Goal: Check status: Check status

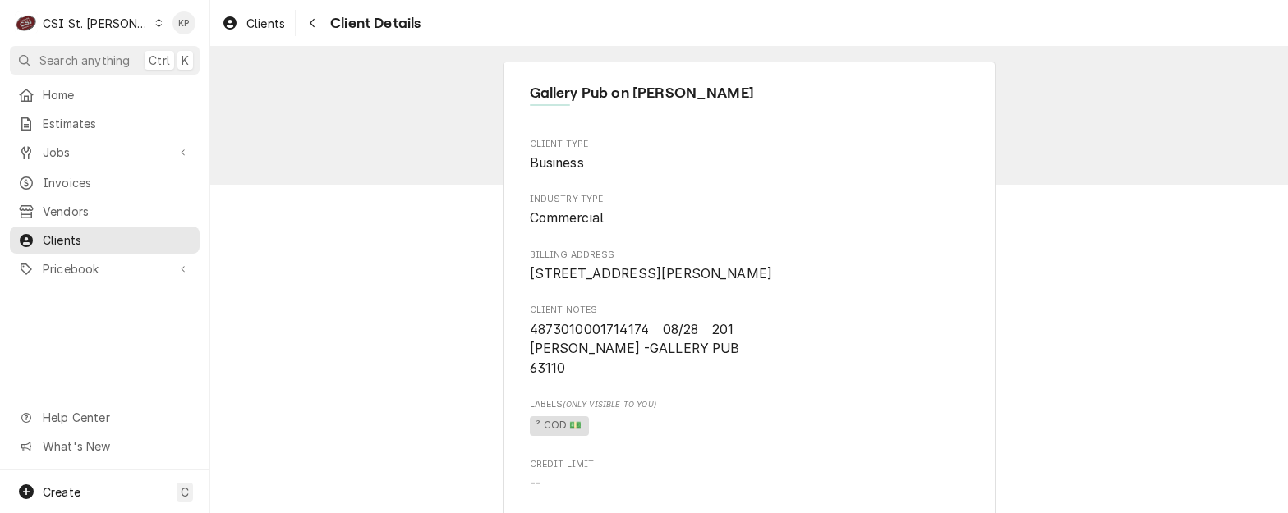
scroll to position [493, 0]
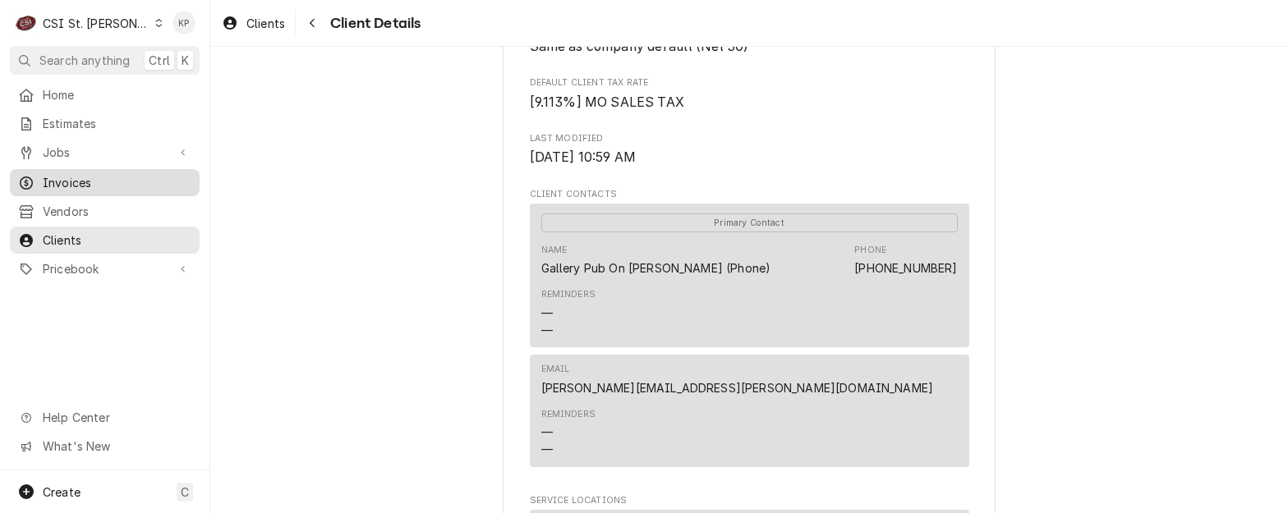
click at [86, 176] on span "Invoices" at bounding box center [117, 182] width 149 height 17
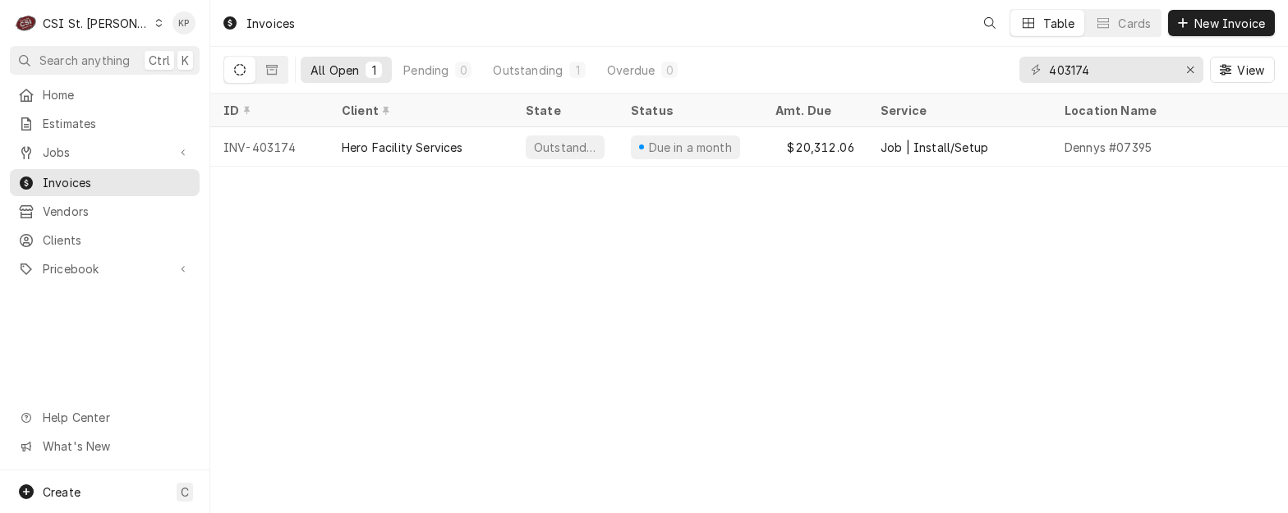
click at [274, 26] on div "Invoices" at bounding box center [258, 23] width 86 height 27
click at [274, 25] on div "Invoices" at bounding box center [258, 23] width 86 height 27
click at [1198, 67] on div "Erase input" at bounding box center [1190, 70] width 16 height 16
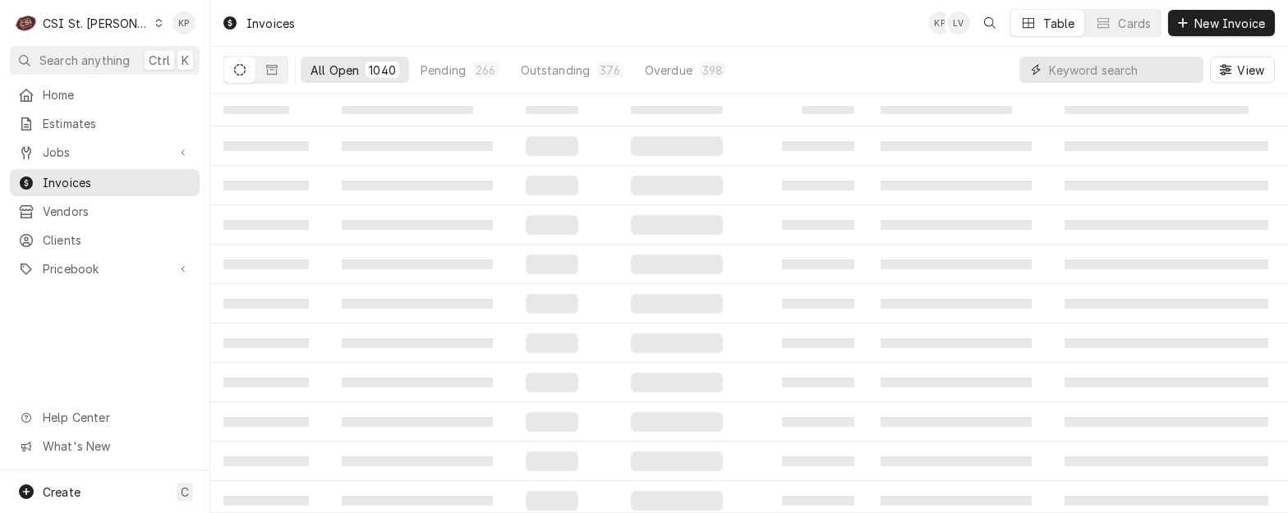
paste input "403177"
type input "403177"
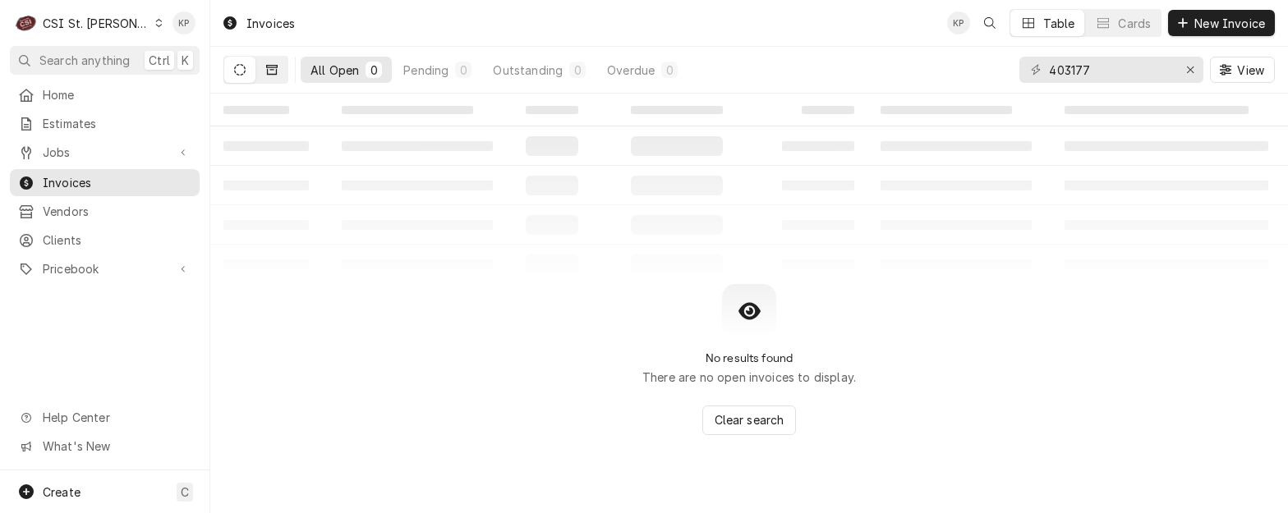
click at [274, 70] on icon "Dynamic Content Wrapper" at bounding box center [272, 70] width 12 height 12
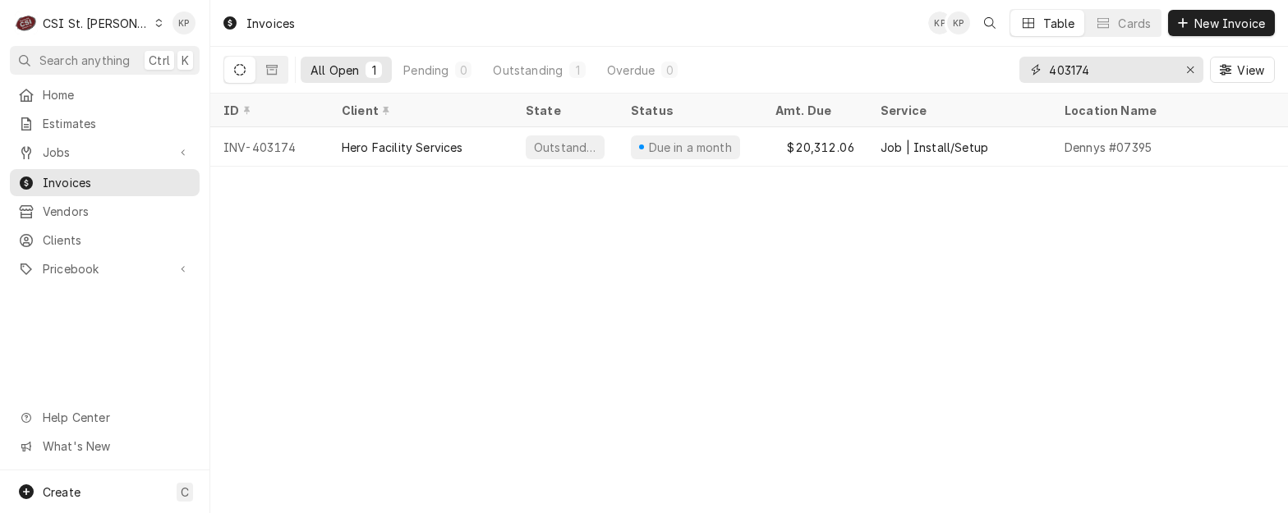
click at [1094, 68] on input "403174" at bounding box center [1110, 70] width 123 height 26
type input "403177"
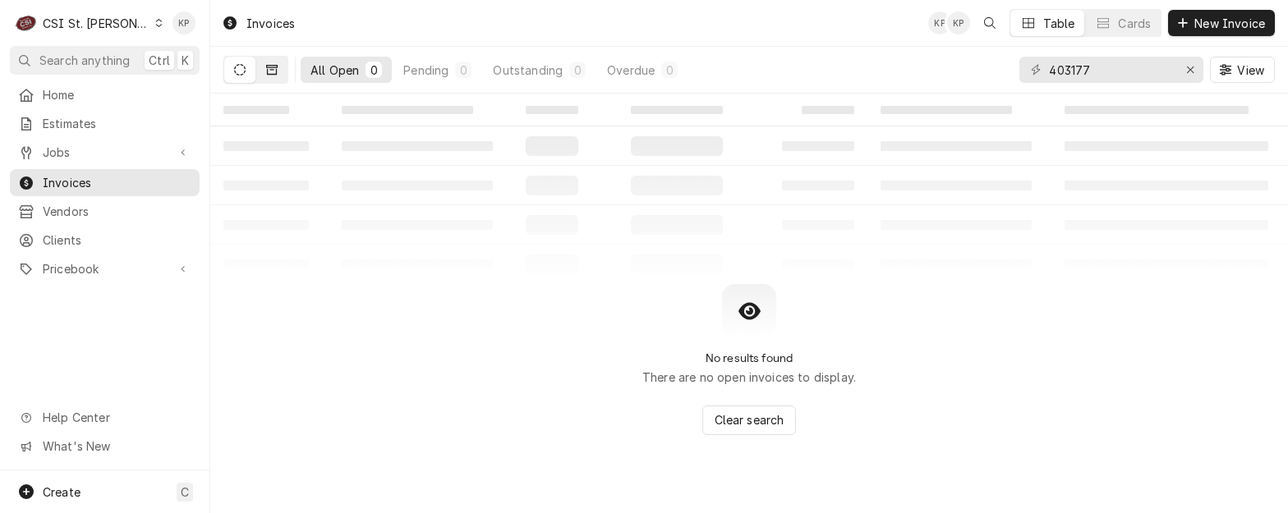
click at [271, 67] on icon "Dynamic Content Wrapper" at bounding box center [272, 70] width 12 height 12
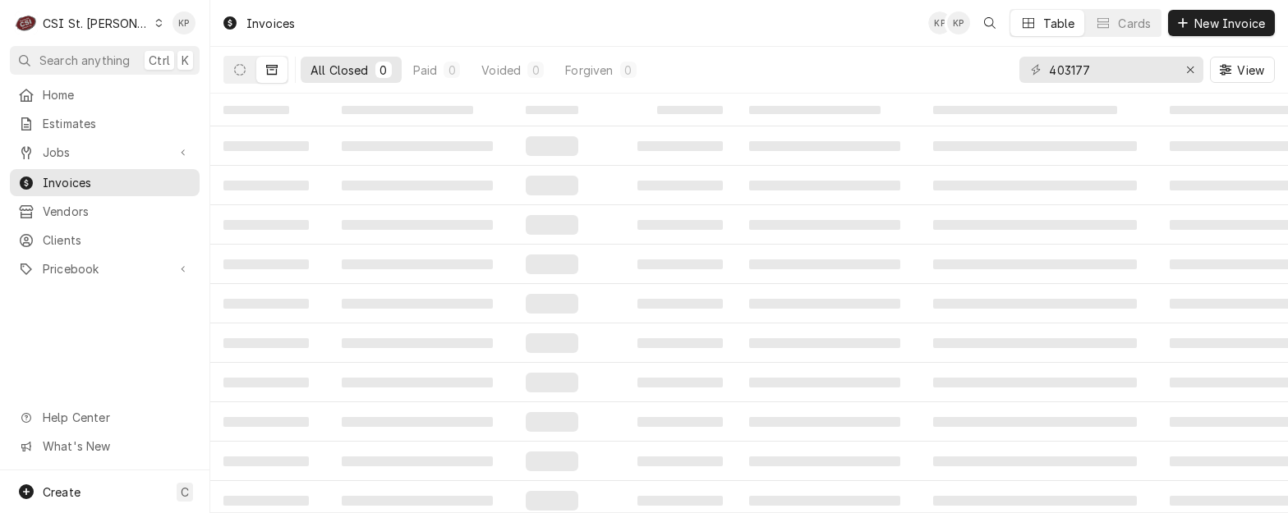
click at [273, 70] on icon "Dynamic Content Wrapper" at bounding box center [272, 70] width 12 height 10
click at [241, 68] on icon "Dynamic Content Wrapper" at bounding box center [240, 70] width 12 height 12
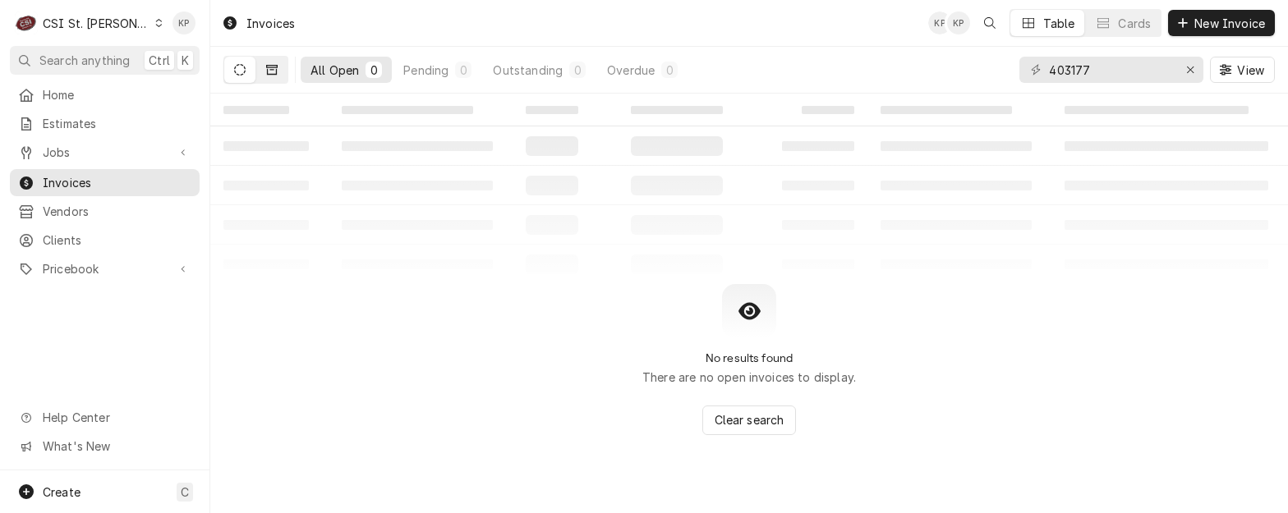
click at [271, 67] on icon "Dynamic Content Wrapper" at bounding box center [272, 70] width 12 height 10
click at [237, 71] on icon "Dynamic Content Wrapper" at bounding box center [240, 70] width 12 height 12
click at [1198, 66] on div "Erase input" at bounding box center [1190, 70] width 16 height 16
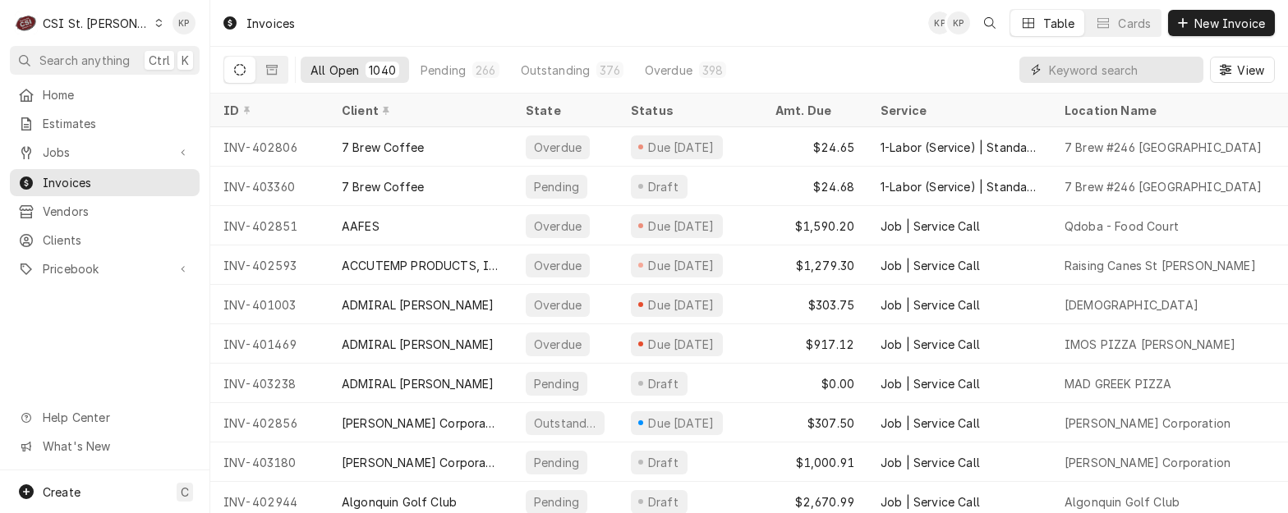
click at [1060, 76] on input "Dynamic Content Wrapper" at bounding box center [1122, 70] width 146 height 26
click at [1092, 72] on input "Dynamic Content Wrapper" at bounding box center [1122, 70] width 146 height 26
type input "403177"
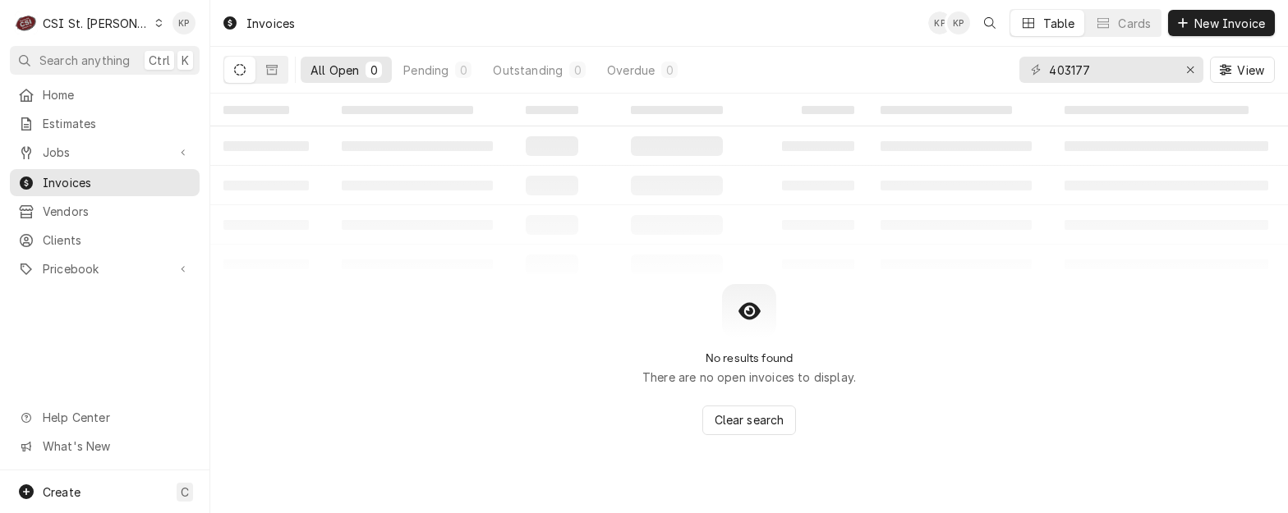
click at [240, 71] on icon "Dynamic Content Wrapper" at bounding box center [240, 70] width 12 height 12
click at [275, 72] on icon "Dynamic Content Wrapper" at bounding box center [272, 70] width 12 height 12
click at [265, 70] on button "Dynamic Content Wrapper" at bounding box center [271, 70] width 31 height 26
click at [243, 72] on icon "Dynamic Content Wrapper" at bounding box center [240, 70] width 12 height 12
click at [52, 147] on span "Jobs" at bounding box center [105, 152] width 124 height 17
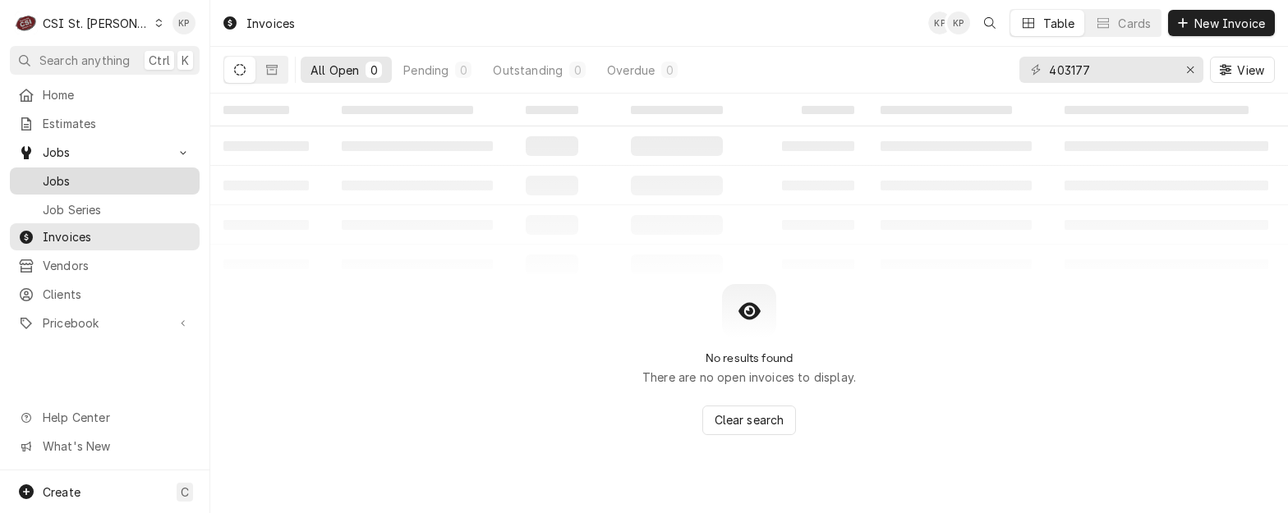
click at [73, 174] on span "Jobs" at bounding box center [117, 181] width 149 height 17
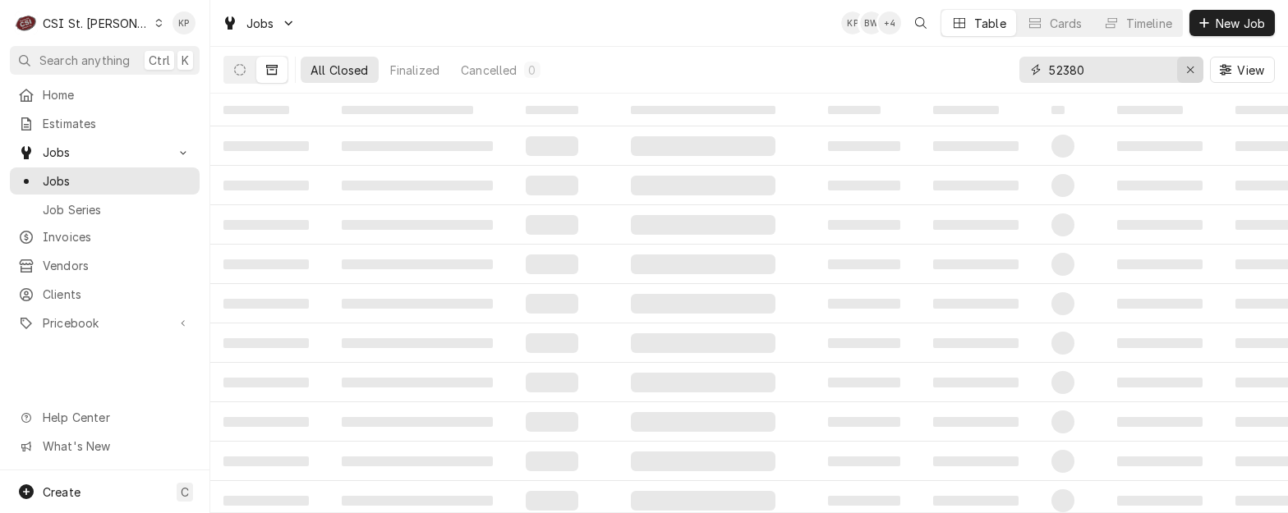
click at [1189, 66] on icon "Erase input" at bounding box center [1190, 70] width 9 height 12
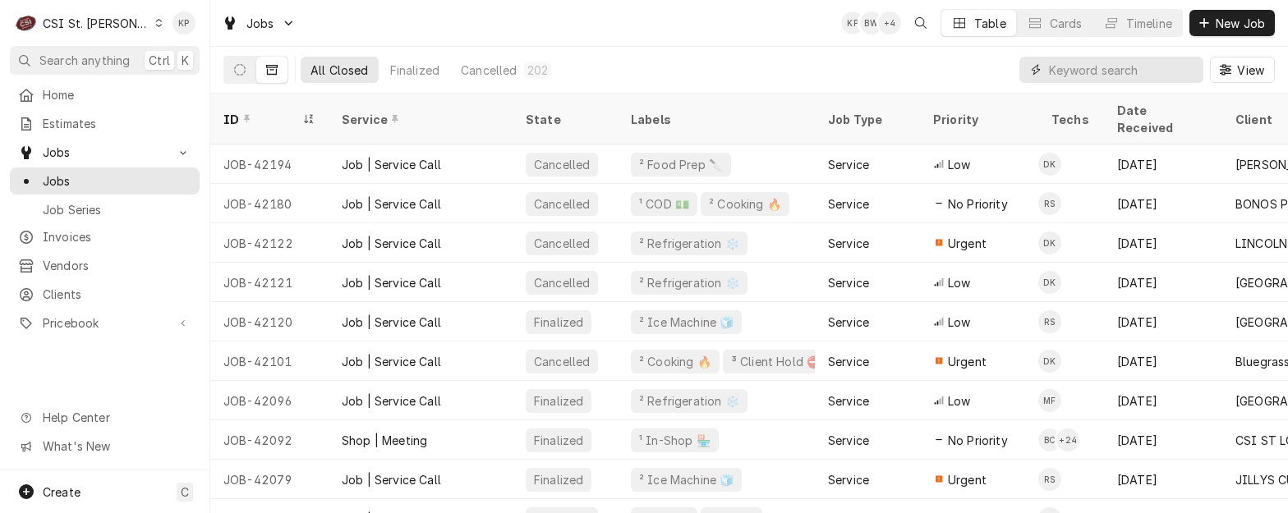
paste input "41995"
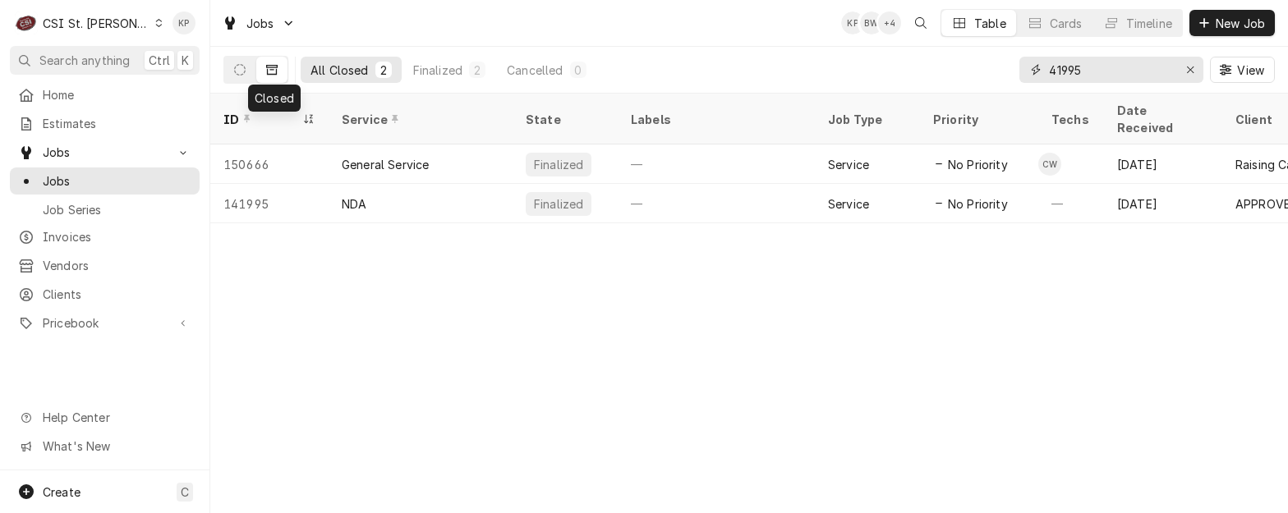
type input "41995"
click at [275, 69] on icon "Dynamic Content Wrapper" at bounding box center [272, 70] width 12 height 12
click at [235, 67] on icon "Dynamic Content Wrapper" at bounding box center [240, 70] width 12 height 12
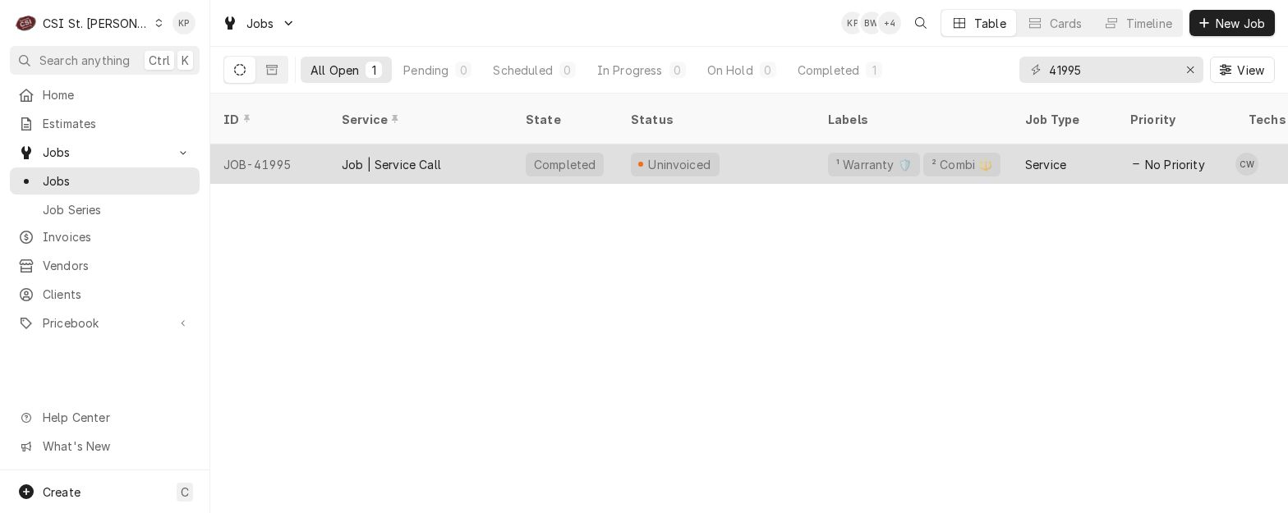
click at [292, 145] on div "JOB-41995" at bounding box center [269, 164] width 118 height 39
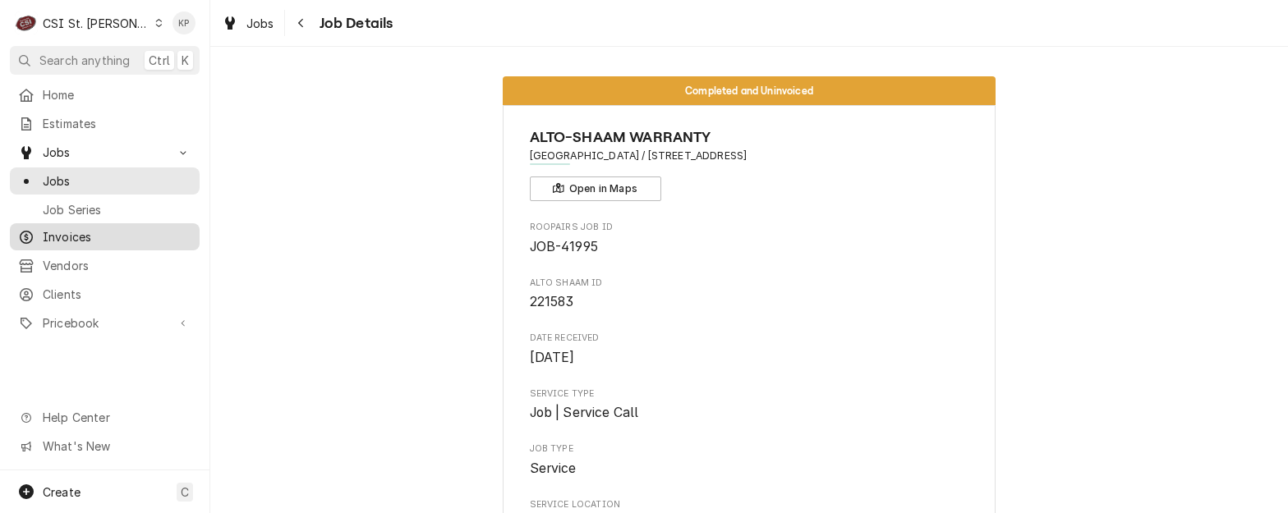
click at [71, 228] on span "Invoices" at bounding box center [117, 236] width 149 height 17
